Goal: Task Accomplishment & Management: Use online tool/utility

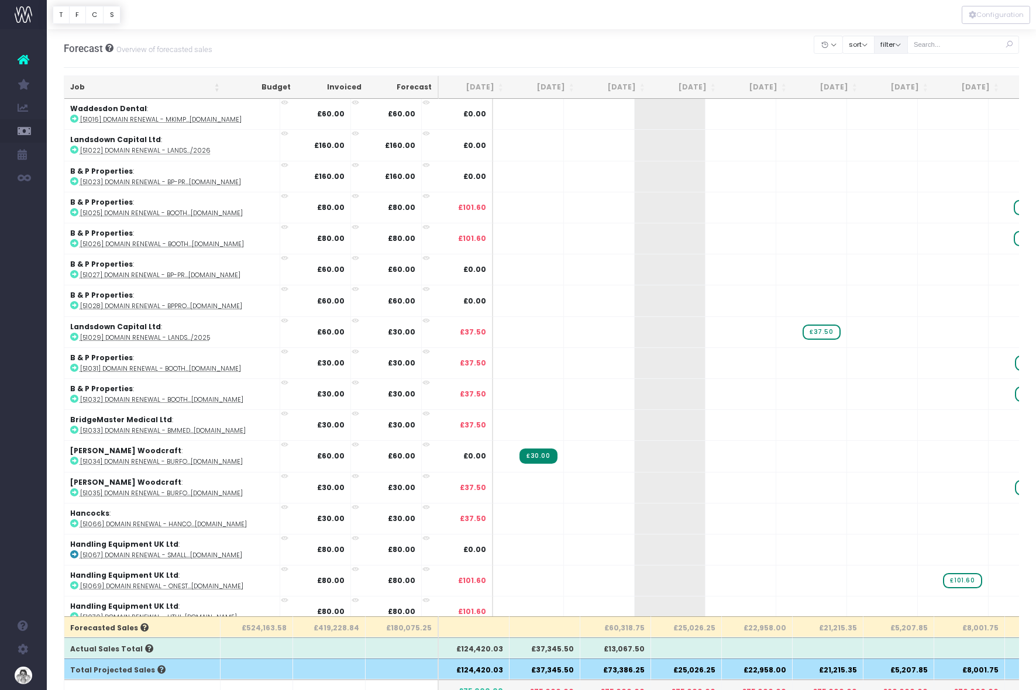
click at [895, 46] on button "filter" at bounding box center [891, 45] width 34 height 18
click at [950, 44] on input "text" at bounding box center [964, 45] width 112 height 18
type input "status: quote"
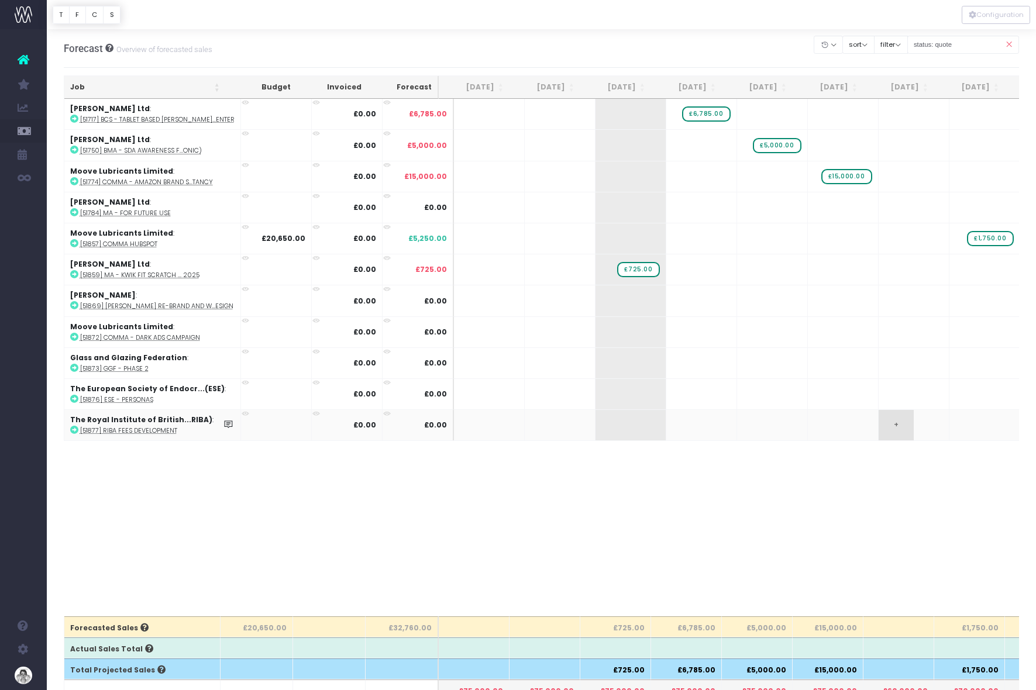
click at [879, 425] on span "+" at bounding box center [896, 425] width 35 height 30
type input "5"
type input "2500"
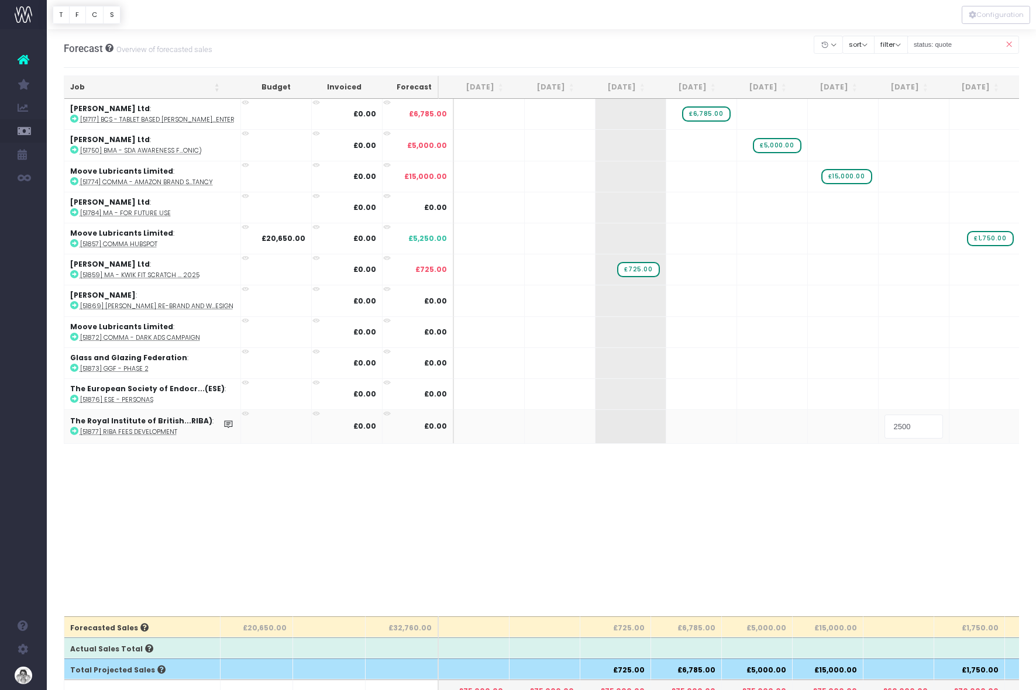
click at [1005, 545] on body "Oh my... this is bad. [PERSON_NAME] wasn't able to load this page. Please conta…" at bounding box center [518, 345] width 1036 height 690
click at [0, 0] on span "+" at bounding box center [0, 0] width 0 height 0
type input "5000"
click at [926, 505] on body "Oh my... this is bad. [PERSON_NAME] wasn't able to load this page. Please conta…" at bounding box center [518, 345] width 1036 height 690
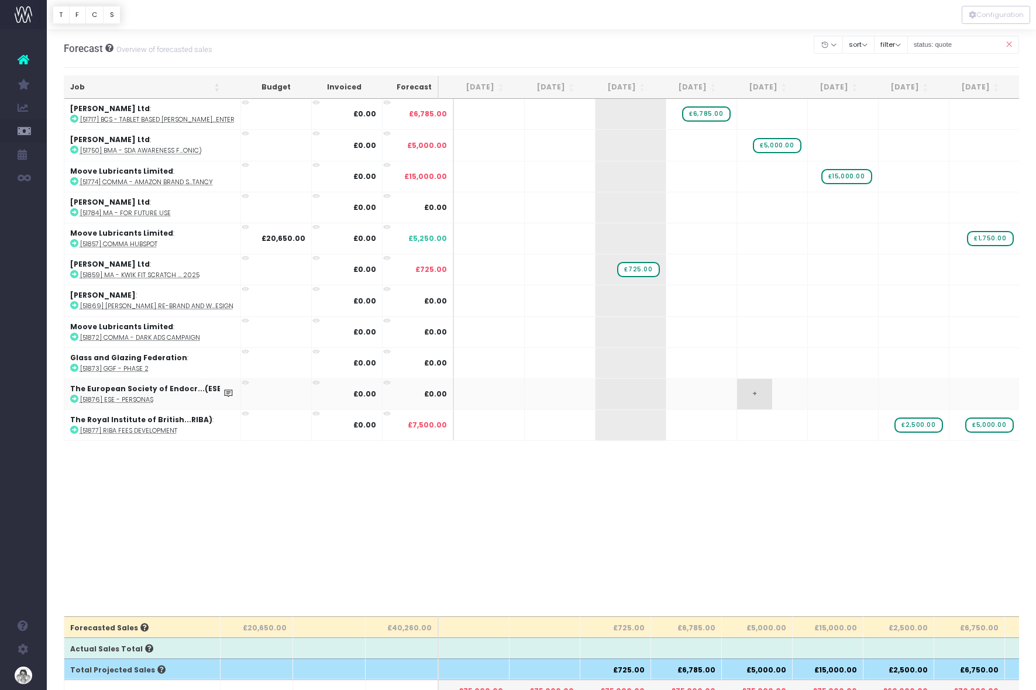
click at [741, 387] on span "+" at bounding box center [754, 394] width 35 height 30
click at [739, 394] on span "+" at bounding box center [754, 394] width 35 height 30
click at [738, 398] on span "+" at bounding box center [754, 394] width 35 height 30
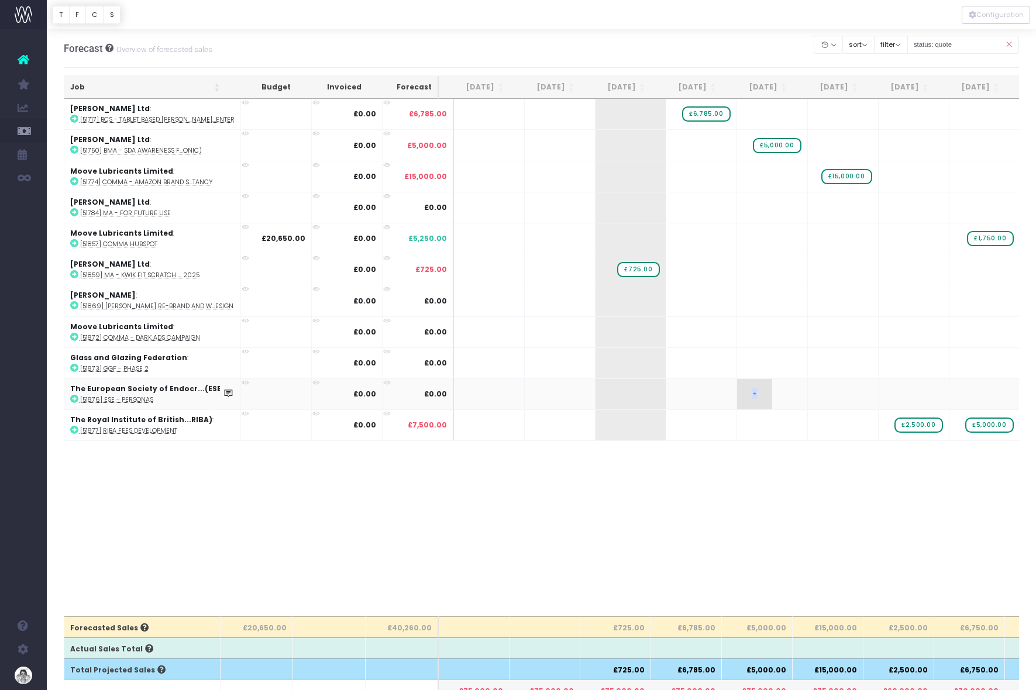
click at [738, 398] on span "+" at bounding box center [754, 394] width 35 height 30
type input "4"
type input "2487"
click at [808, 402] on span "+" at bounding box center [825, 394] width 35 height 30
click at [809, 393] on span "+" at bounding box center [825, 394] width 35 height 30
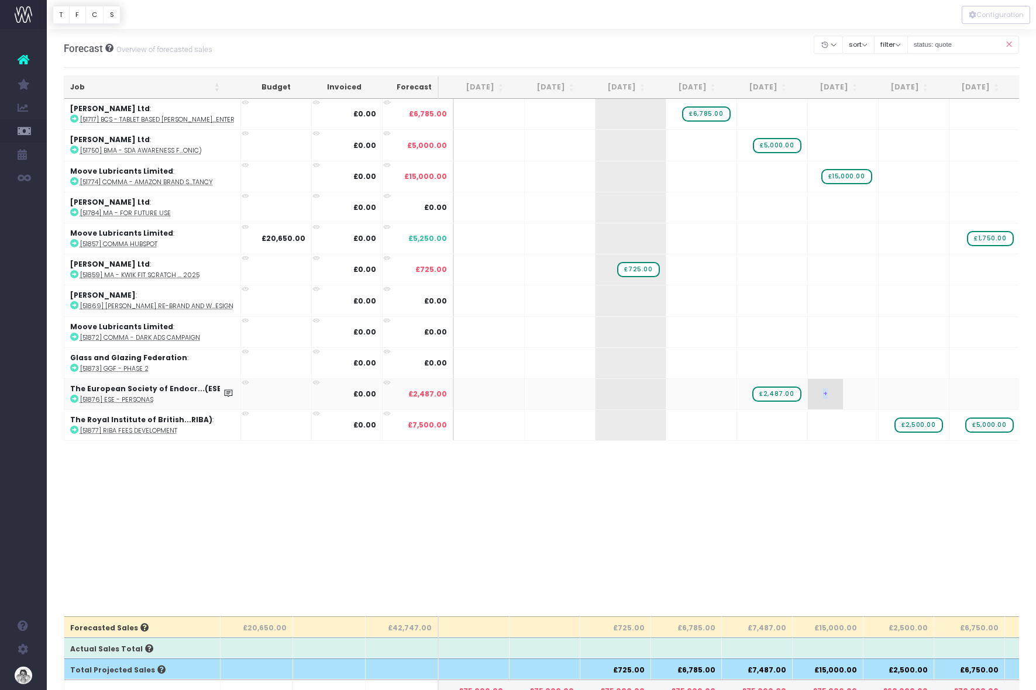
click at [809, 393] on span "+" at bounding box center [825, 394] width 35 height 30
type input "1243"
click at [892, 391] on body "Oh my... this is bad. [PERSON_NAME] wasn't able to load this page. Please conta…" at bounding box center [518, 345] width 1036 height 690
click at [886, 397] on td "+" at bounding box center [914, 394] width 71 height 31
click at [886, 397] on span "+" at bounding box center [896, 394] width 35 height 30
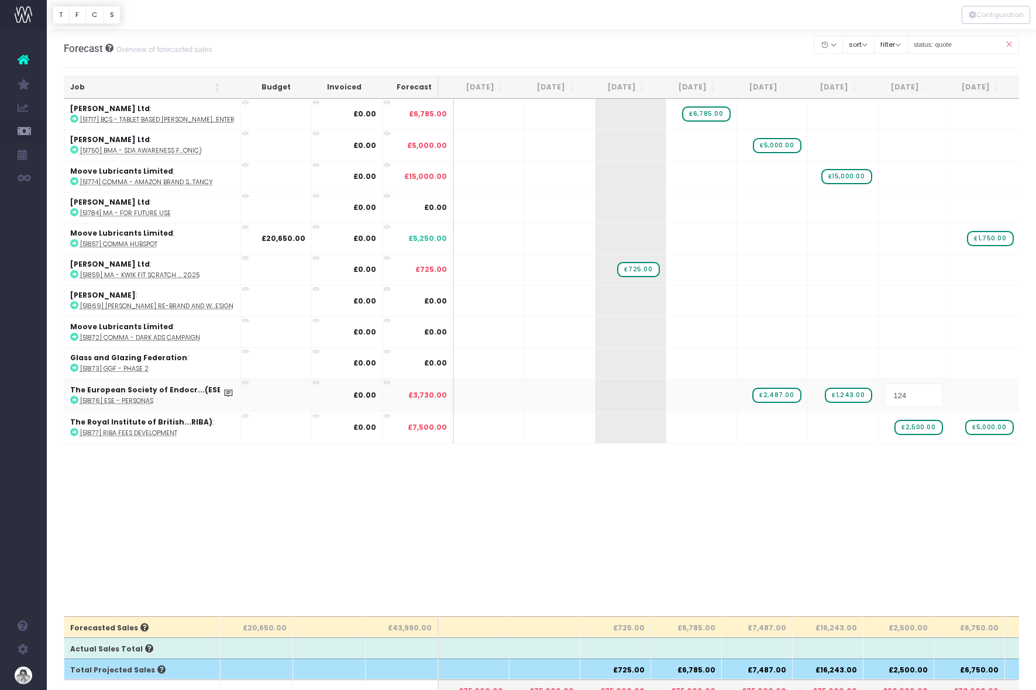
type input "1243"
click at [870, 508] on body "Oh my... this is bad. [PERSON_NAME] wasn't able to load this page. Please conta…" at bounding box center [518, 345] width 1036 height 690
drag, startPoint x: 769, startPoint y: 393, endPoint x: 704, endPoint y: 393, distance: 65.5
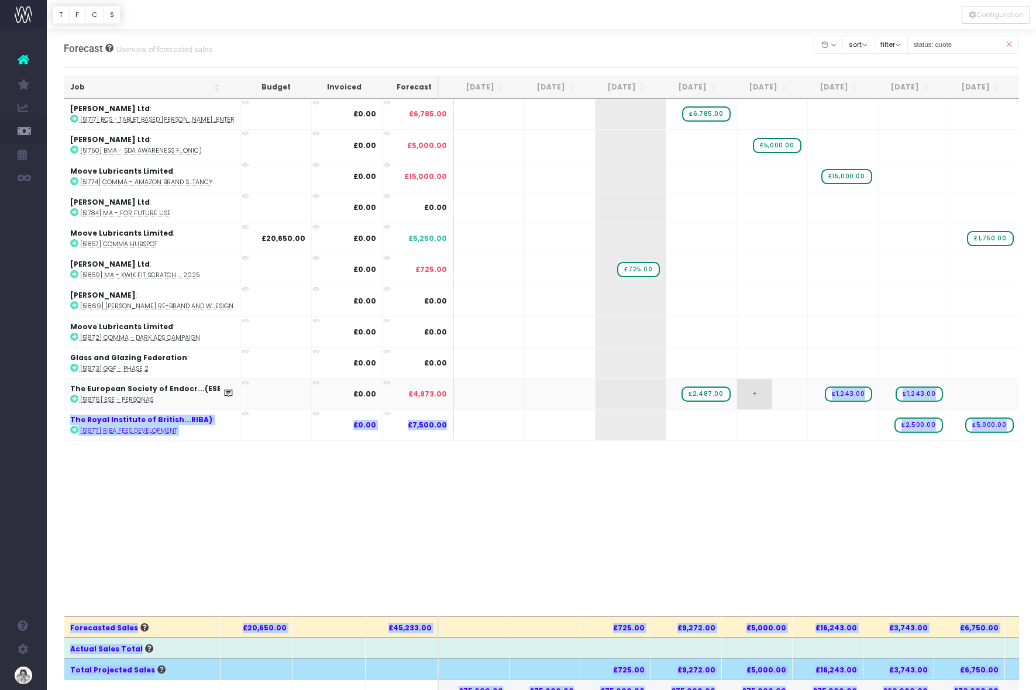
drag, startPoint x: 838, startPoint y: 393, endPoint x: 755, endPoint y: 395, distance: 82.5
drag, startPoint x: 831, startPoint y: 485, endPoint x: 853, endPoint y: 418, distance: 70.0
click at [831, 484] on div "Job Budget Invoiced Forecast [DATE] [DATE] [DATE] Sep [DATE] Nov [DATE] Jan [DA…" at bounding box center [542, 358] width 956 height 518
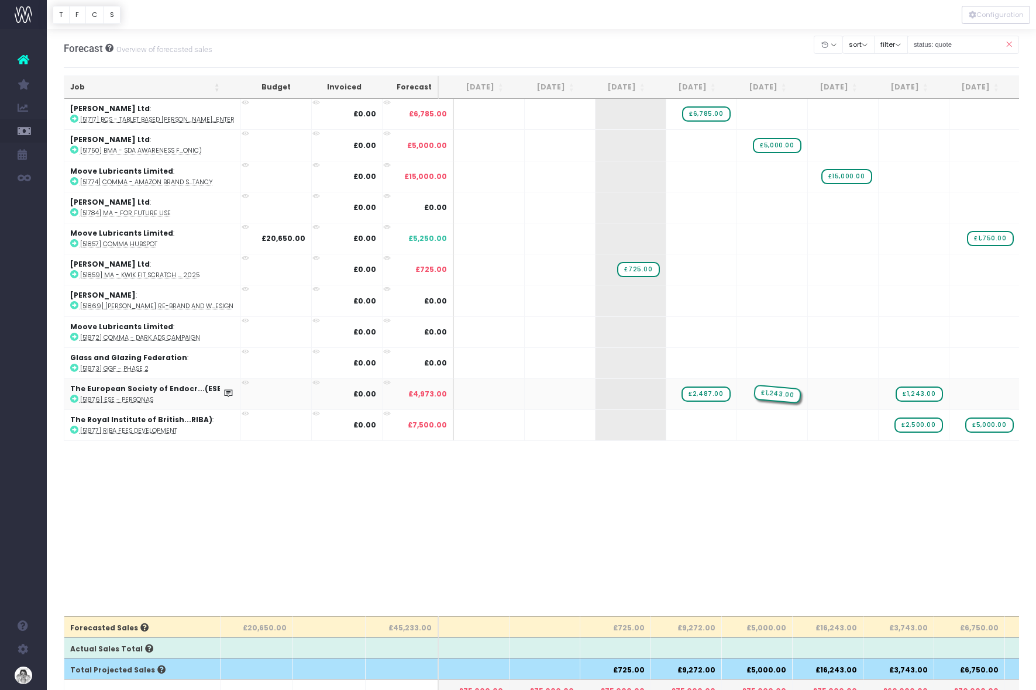
drag, startPoint x: 847, startPoint y: 397, endPoint x: 771, endPoint y: 400, distance: 75.6
drag, startPoint x: 916, startPoint y: 396, endPoint x: 860, endPoint y: 400, distance: 56.3
click at [1009, 45] on icon at bounding box center [1009, 45] width 20 height 24
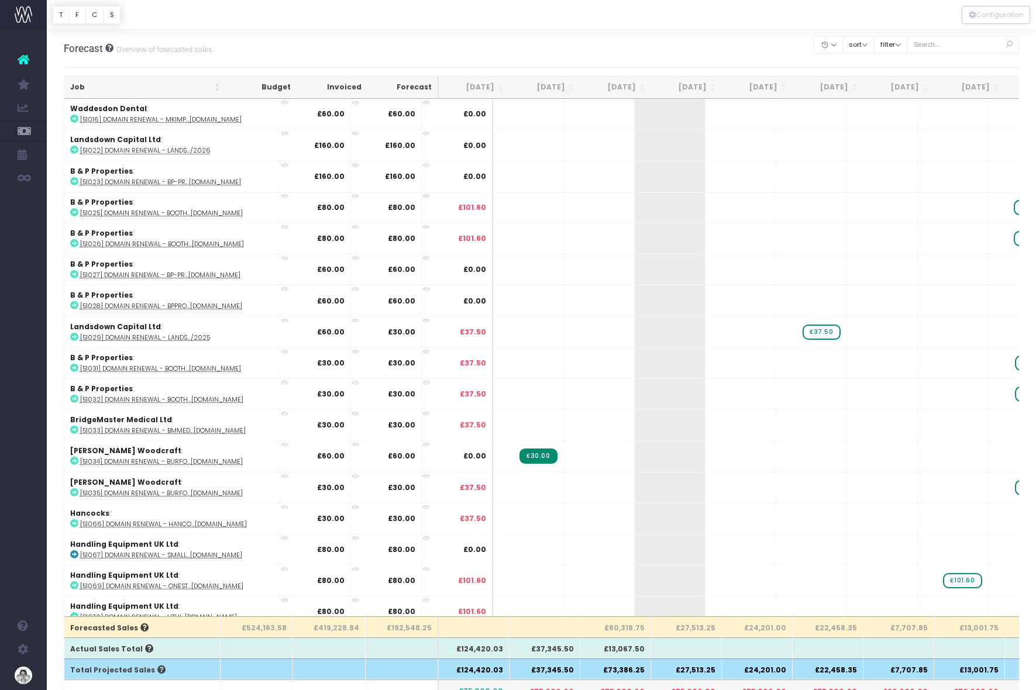
click at [641, 92] on th "[DATE]" at bounding box center [615, 87] width 71 height 23
click at [641, 91] on th "[DATE]" at bounding box center [615, 87] width 71 height 23
